Goal: Information Seeking & Learning: Learn about a topic

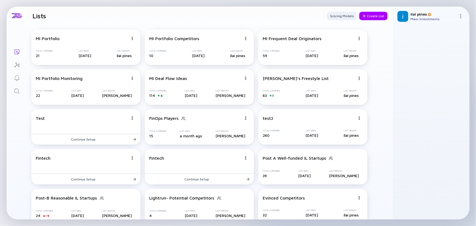
click at [19, 95] on div "Search" at bounding box center [17, 91] width 7 height 7
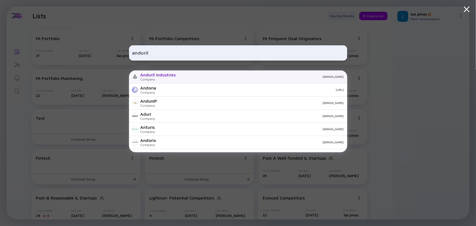
type input "anduril"
click at [153, 78] on div "Company" at bounding box center [157, 79] width 35 height 4
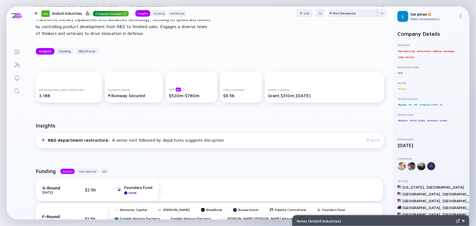
scroll to position [49, 0]
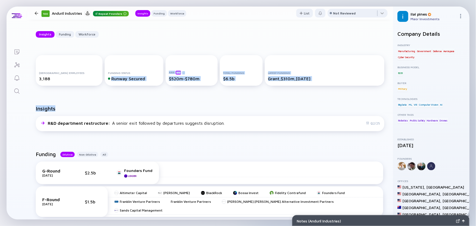
drag, startPoint x: 133, startPoint y: 82, endPoint x: 128, endPoint y: 109, distance: 27.3
click at [128, 109] on div "Insights" at bounding box center [210, 110] width 348 height 11
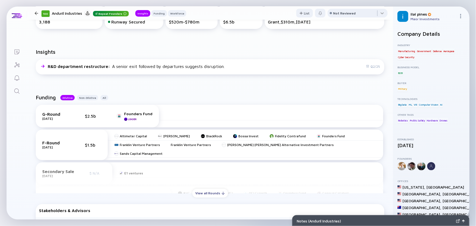
scroll to position [149, 0]
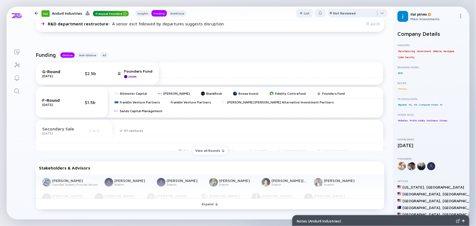
click at [207, 147] on div "View all Rounds" at bounding box center [210, 150] width 36 height 8
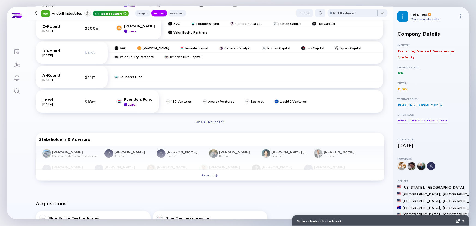
scroll to position [371, 0]
